Goal: Task Accomplishment & Management: Complete application form

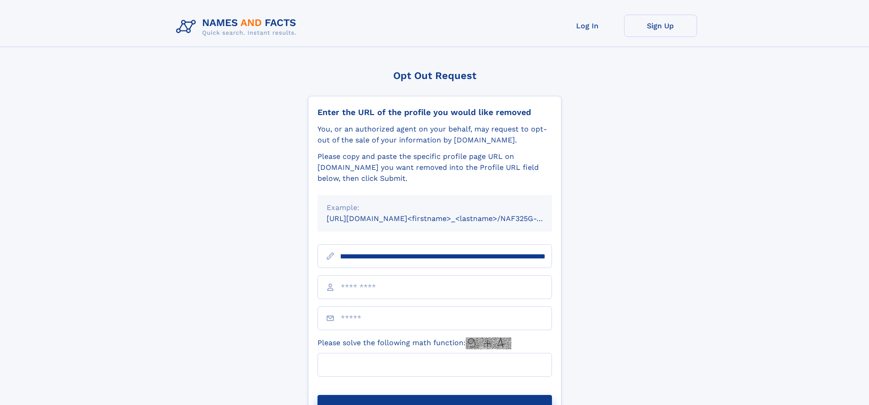
scroll to position [0, 101]
type input "**********"
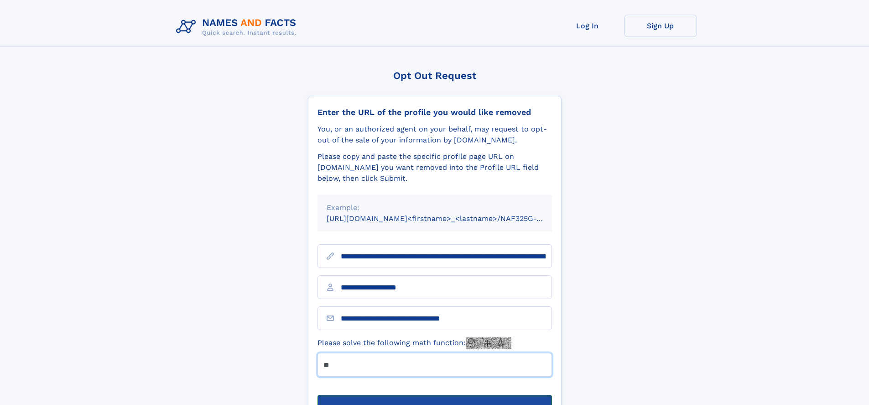
type input "**"
click at [434, 394] on button "Submit Opt Out Request" at bounding box center [434, 408] width 234 height 29
